Goal: Check status: Check status

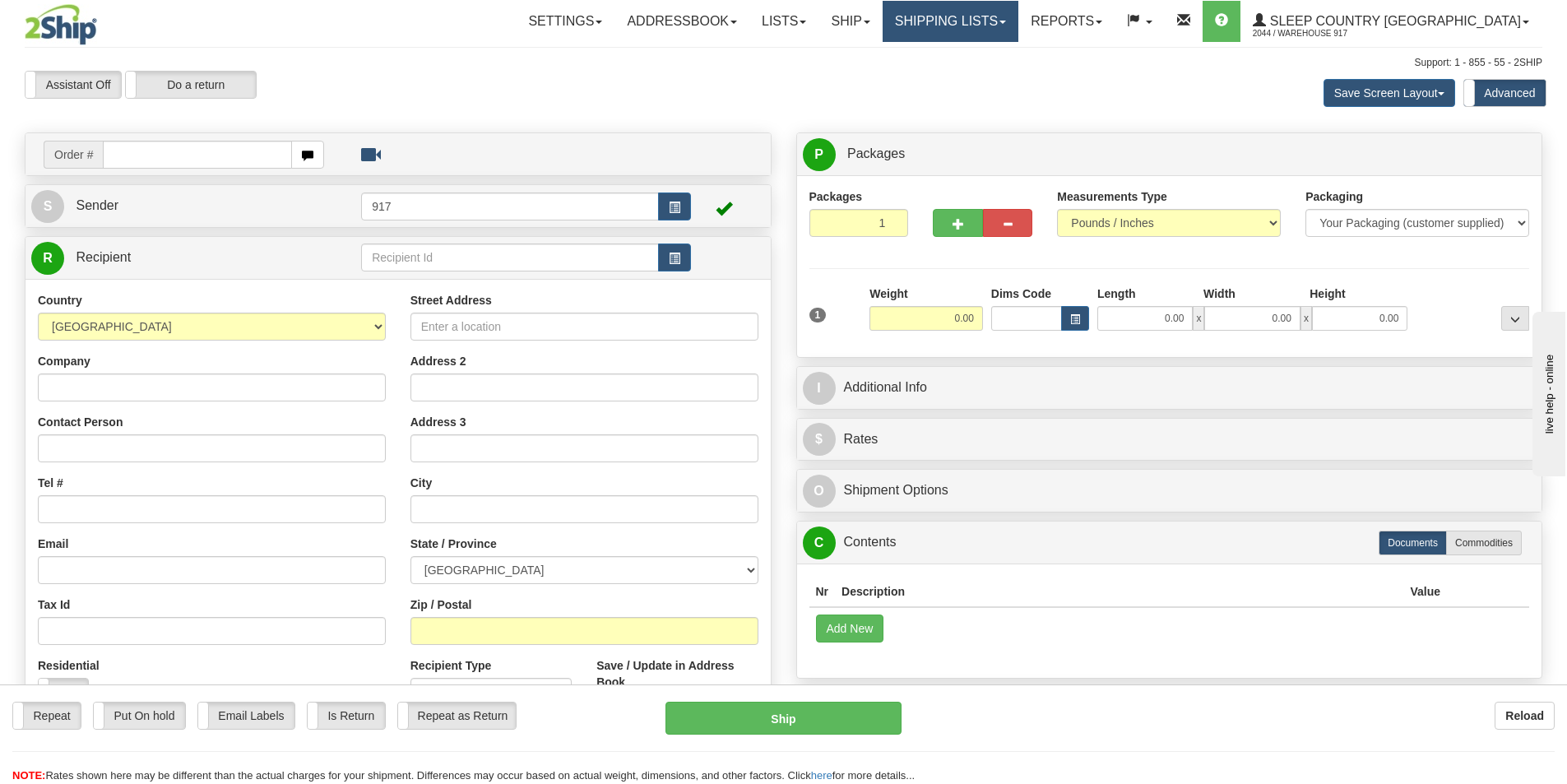
click at [1019, 7] on link "Shipping lists" at bounding box center [951, 21] width 136 height 41
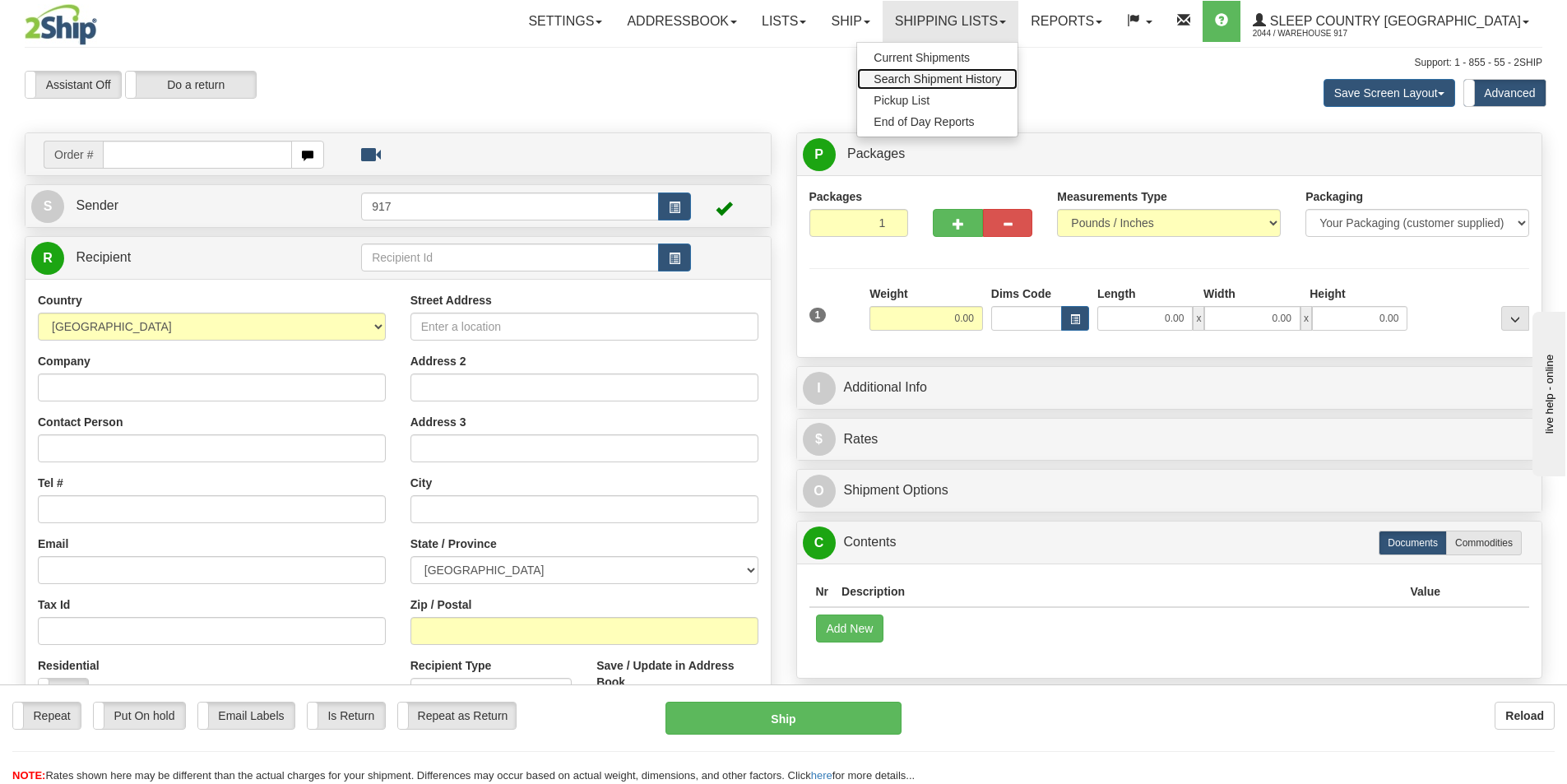
click at [1001, 79] on span "Search Shipment History" at bounding box center [937, 79] width 127 height 13
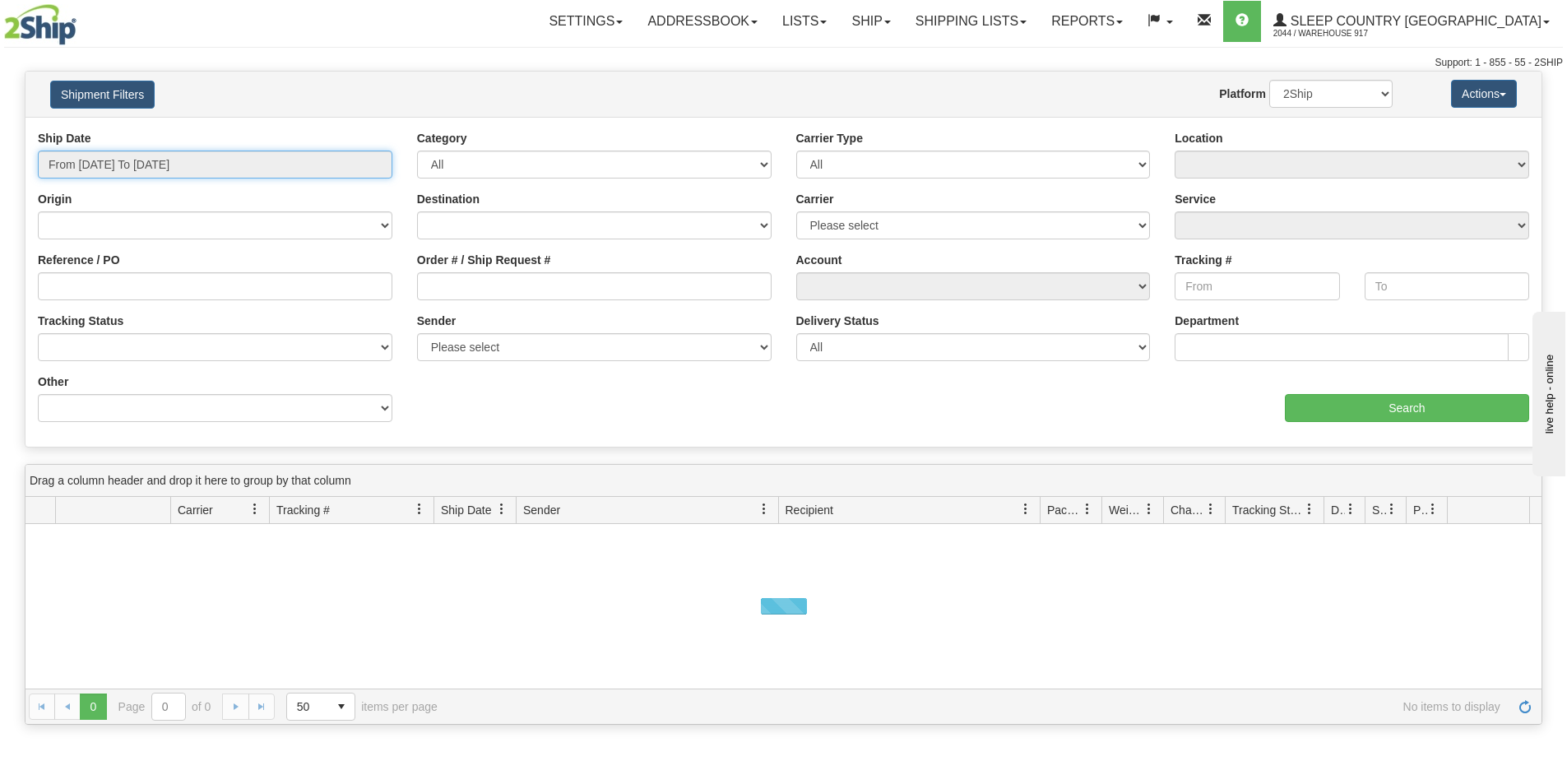
click at [188, 171] on input "From 10/01/2025 To 10/02/2025" at bounding box center [215, 165] width 355 height 28
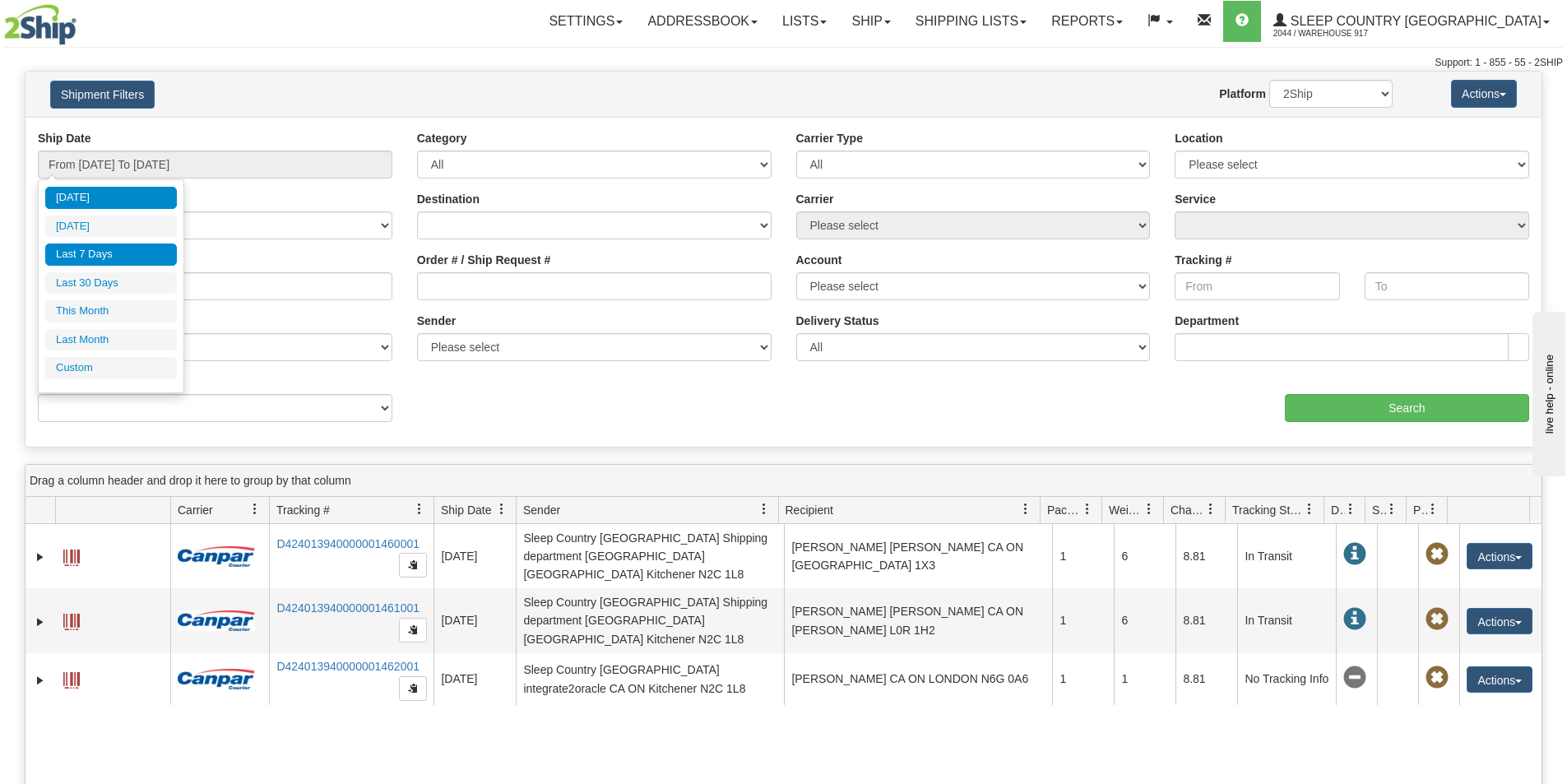
click at [119, 248] on li "Last 7 Days" at bounding box center [111, 255] width 131 height 22
type input "From 09/26/2025 To 10/02/2025"
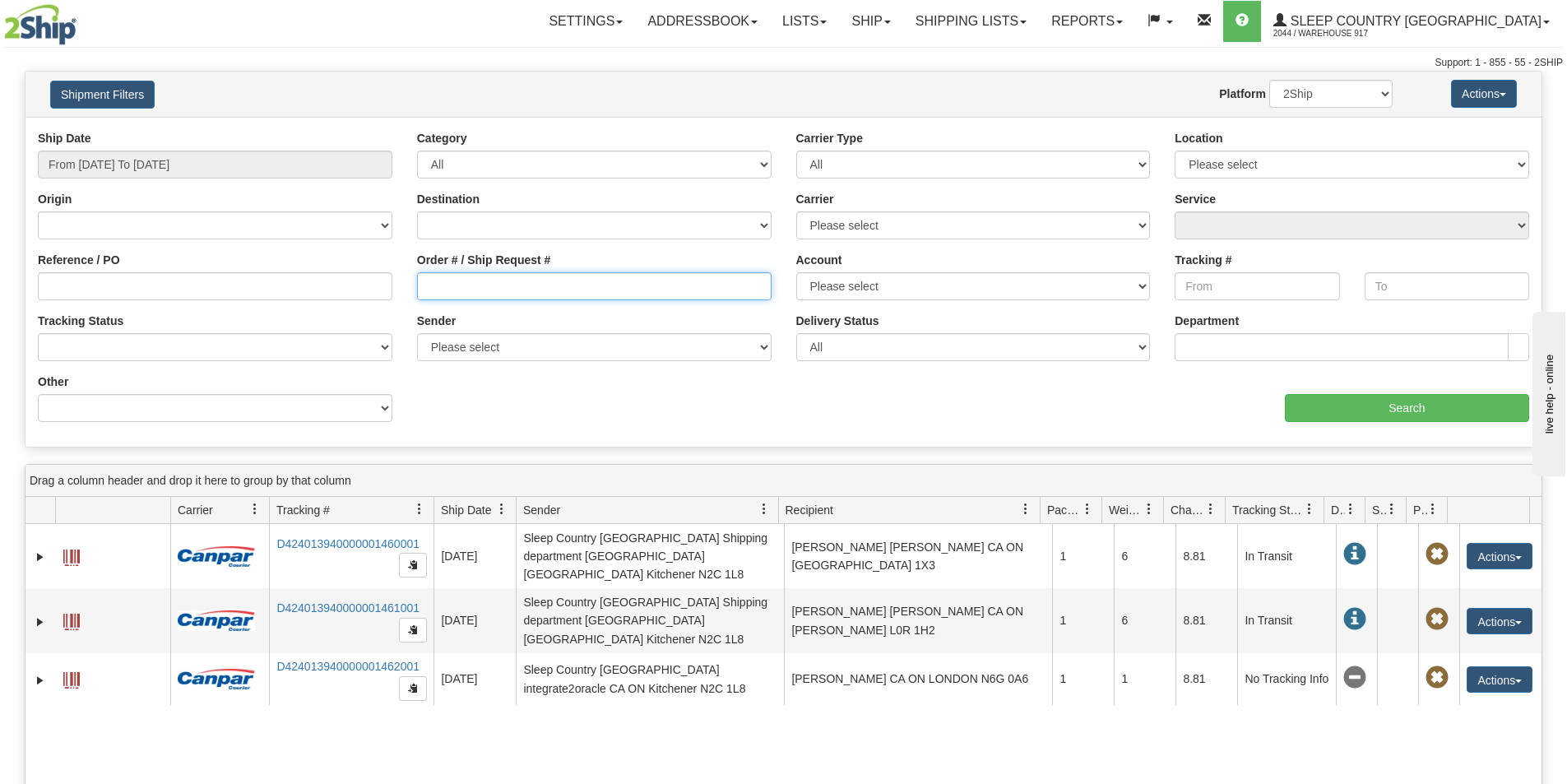
click at [536, 290] on input "Order # / Ship Request #" at bounding box center [594, 286] width 355 height 28
type input "9000I133964"
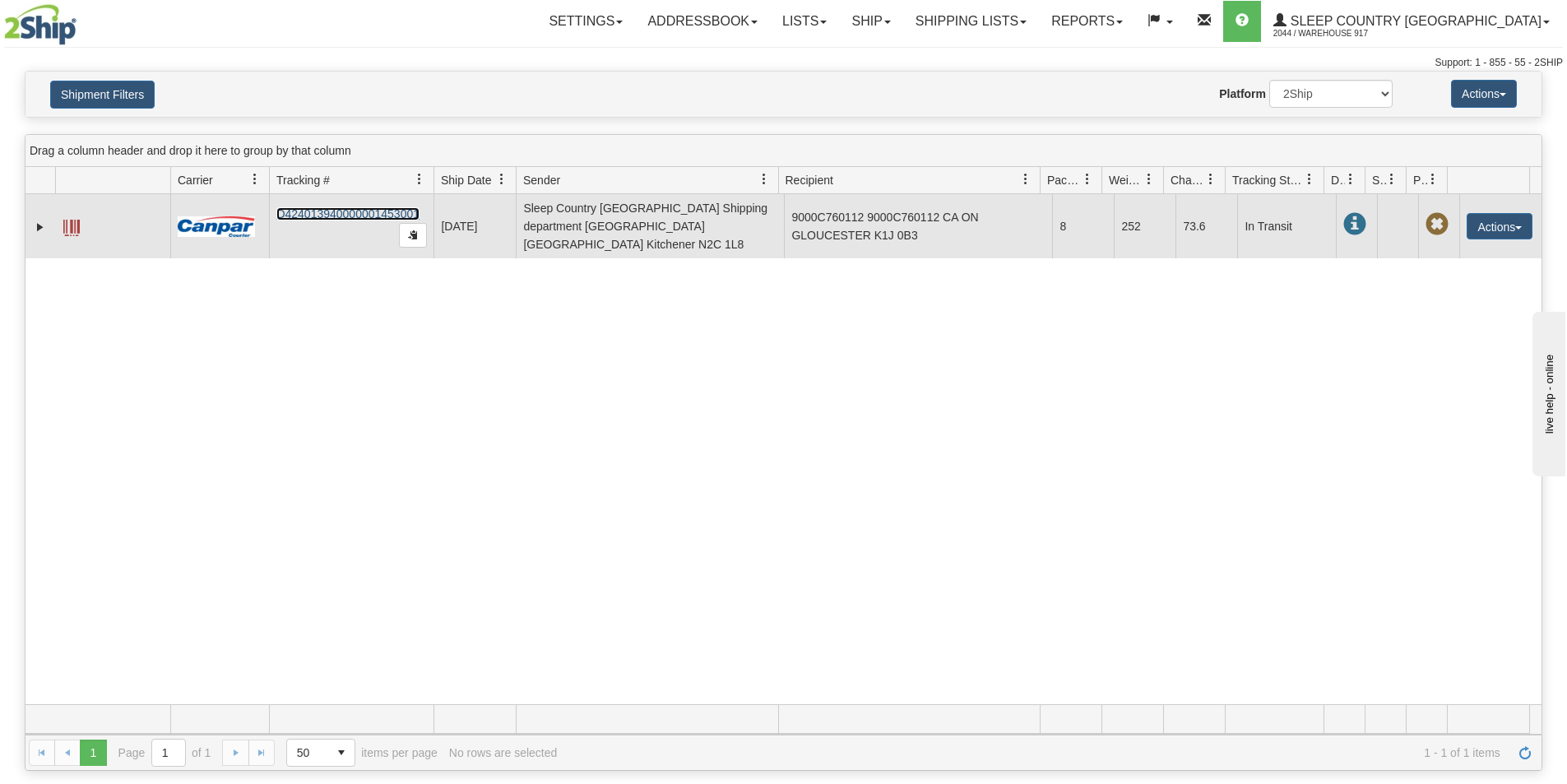
click at [337, 207] on link "D424013940000001453001" at bounding box center [348, 214] width 143 height 13
